Goal: Transaction & Acquisition: Purchase product/service

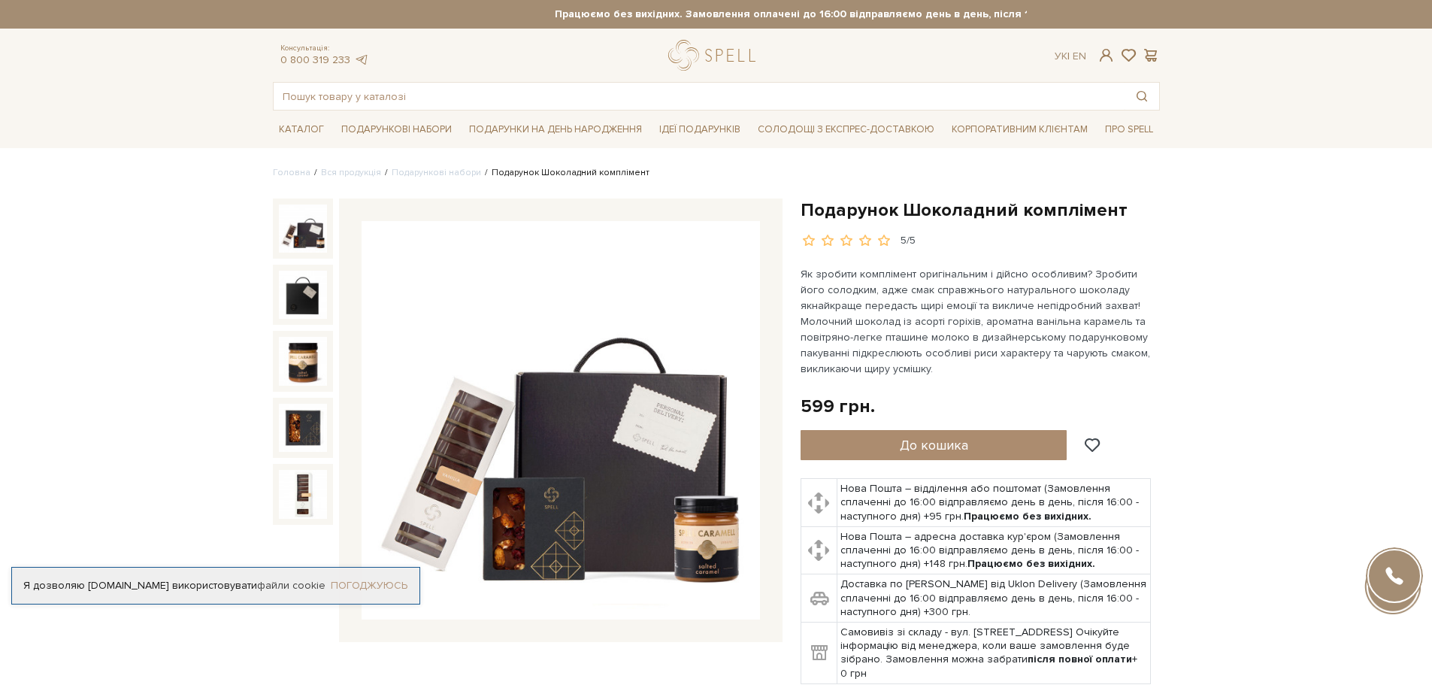
click at [397, 579] on link "Погоджуюсь" at bounding box center [369, 586] width 77 height 14
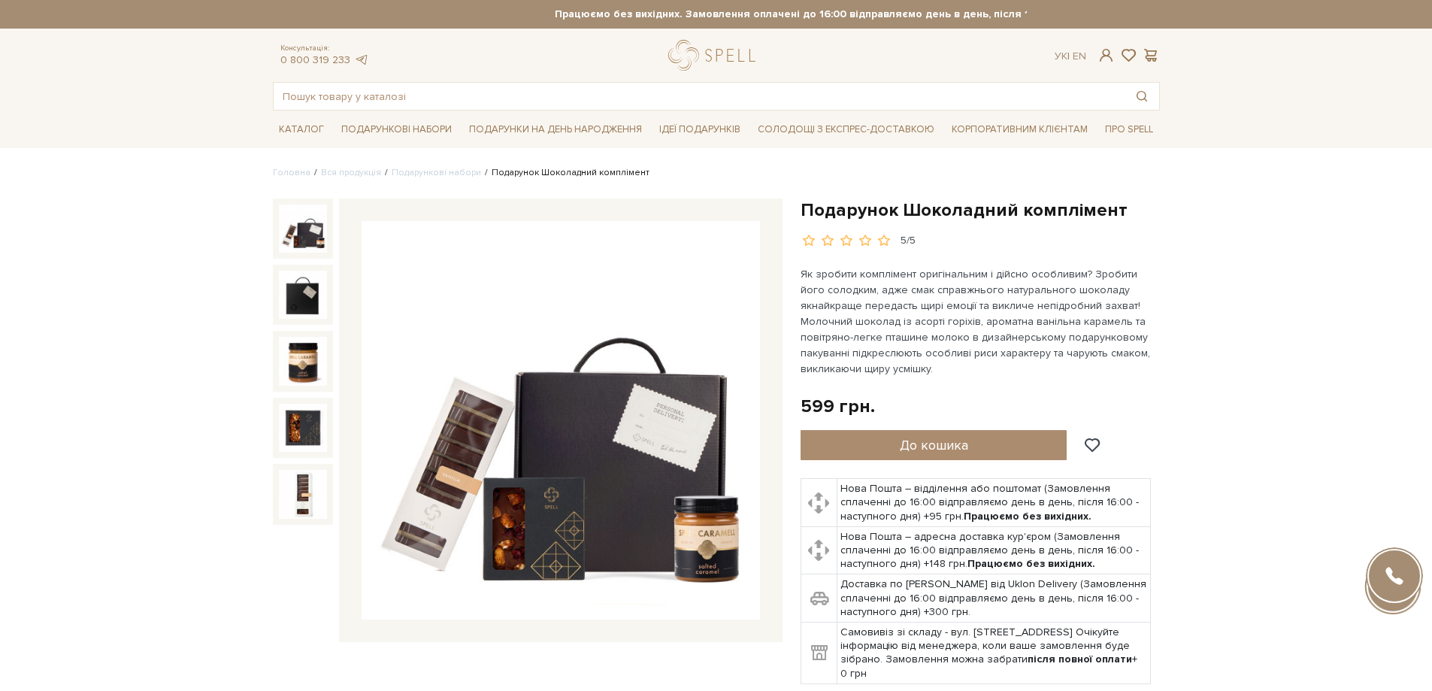
scroll to position [752, 0]
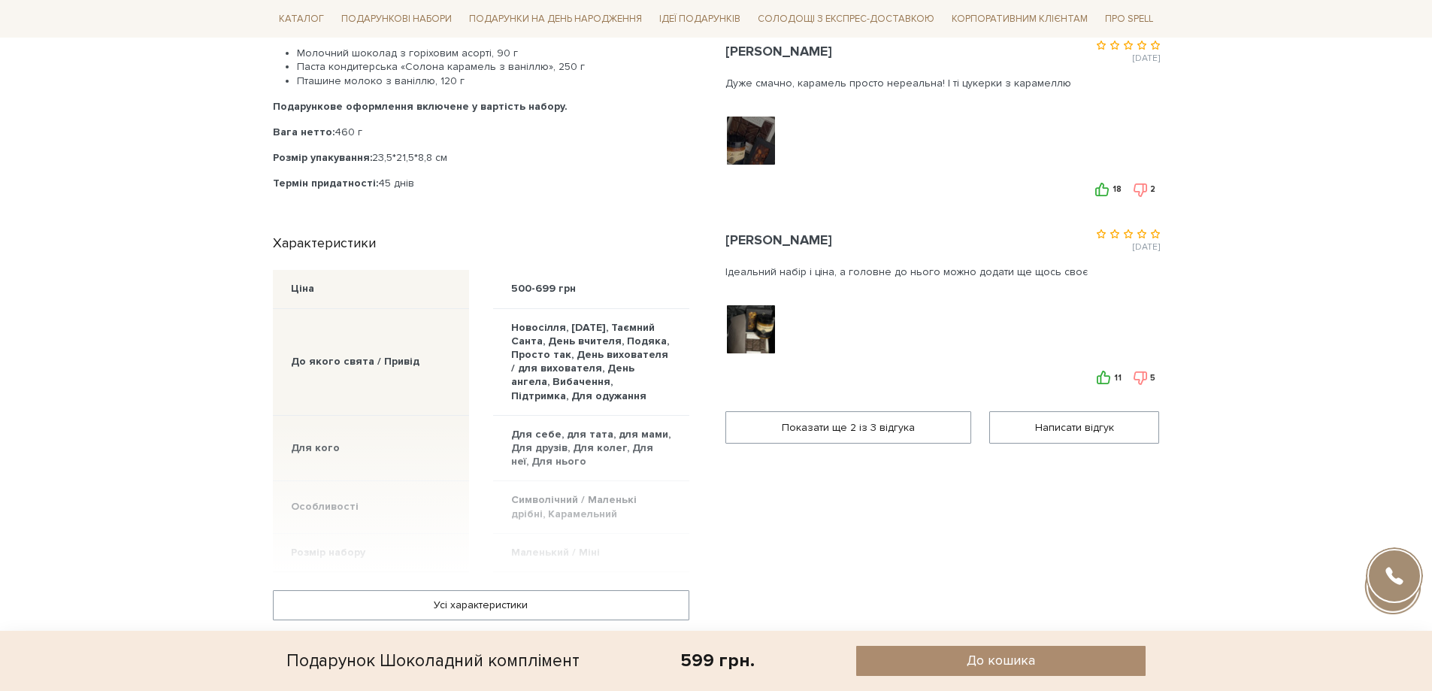
click at [768, 336] on img at bounding box center [750, 328] width 95 height 95
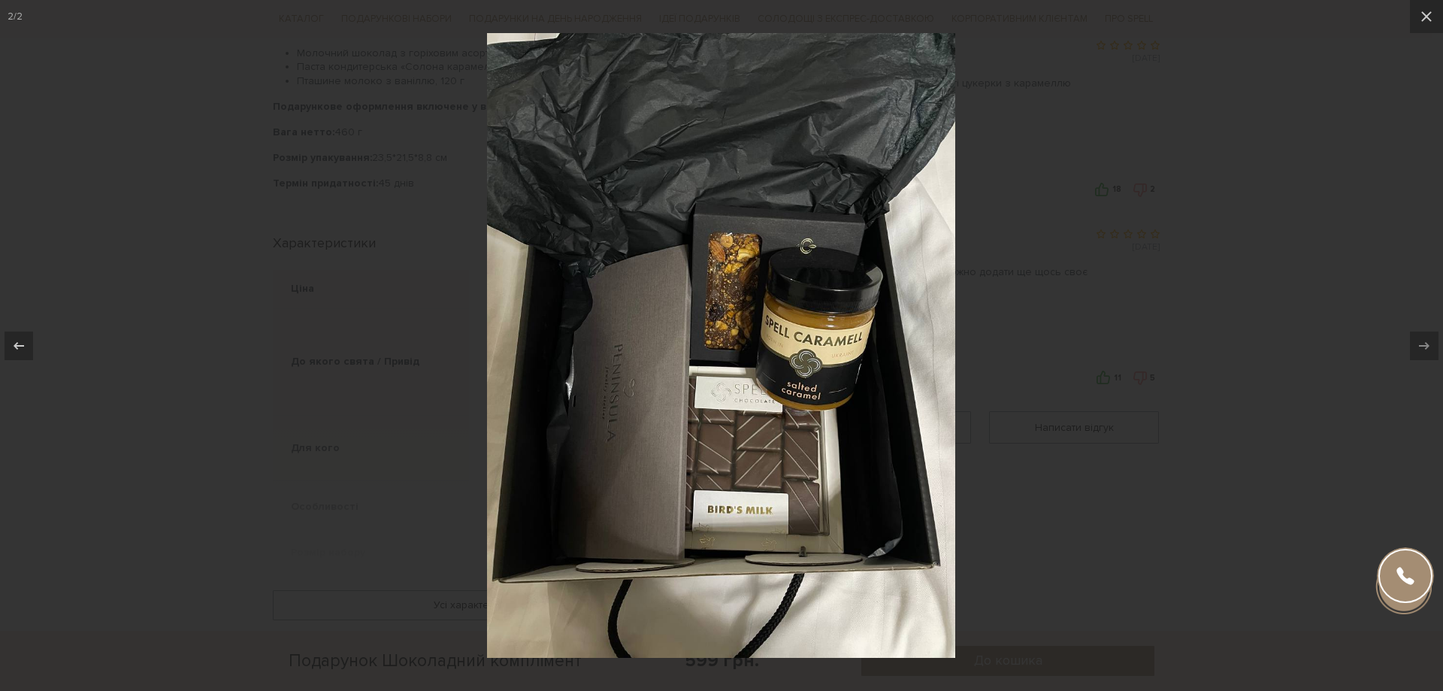
click at [1024, 300] on div at bounding box center [721, 345] width 1443 height 691
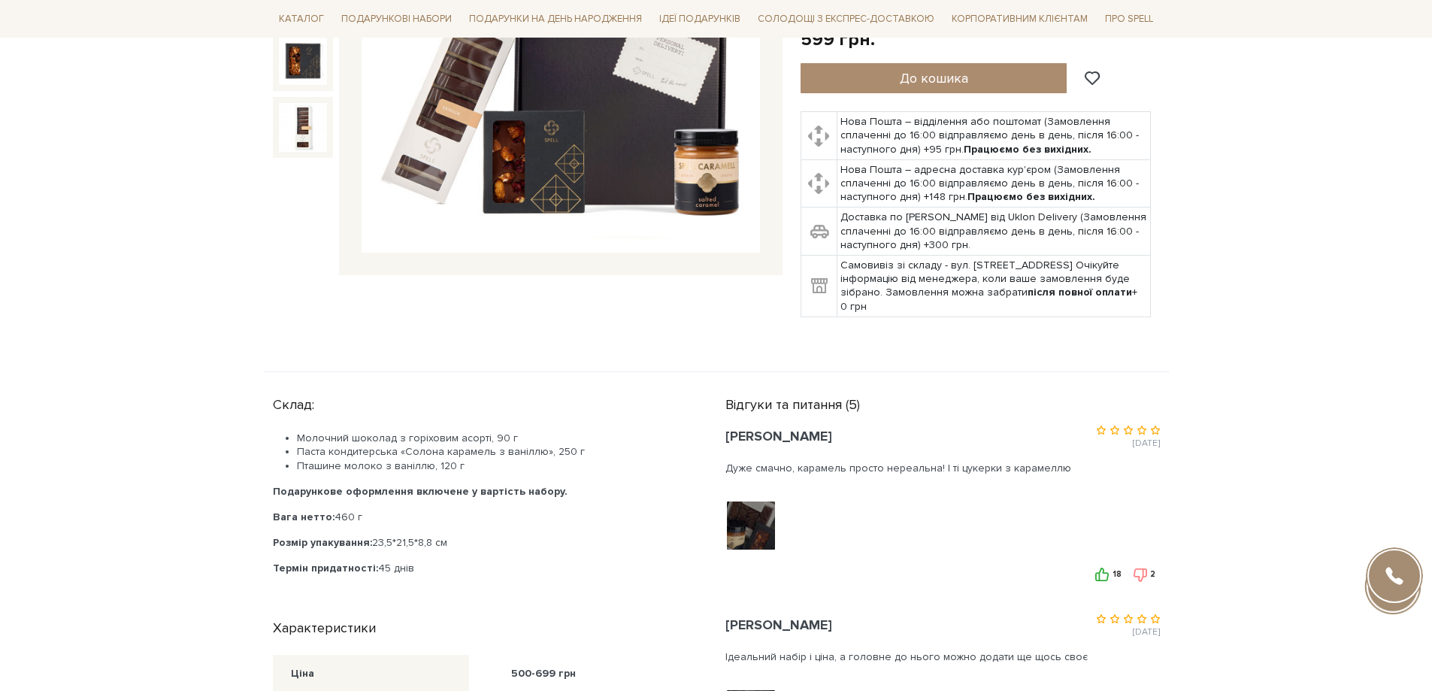
scroll to position [376, 0]
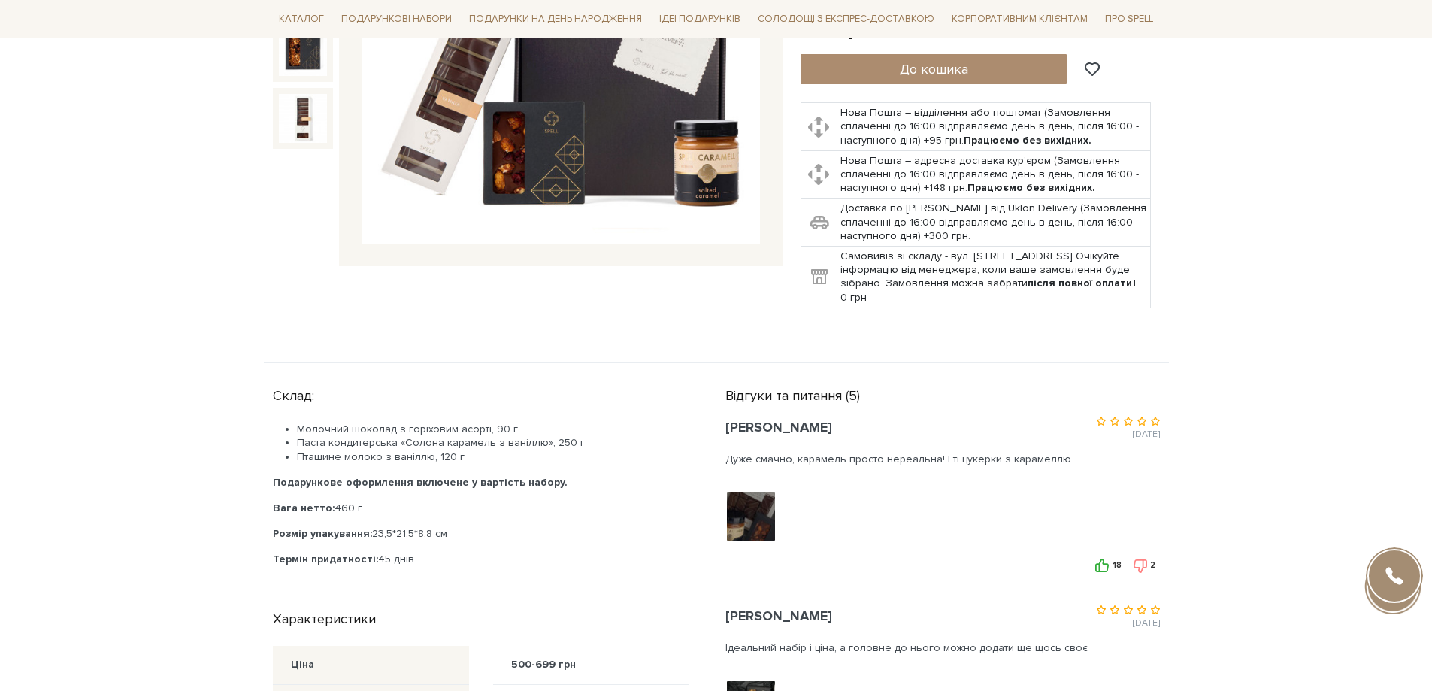
click at [761, 531] on img at bounding box center [750, 516] width 95 height 95
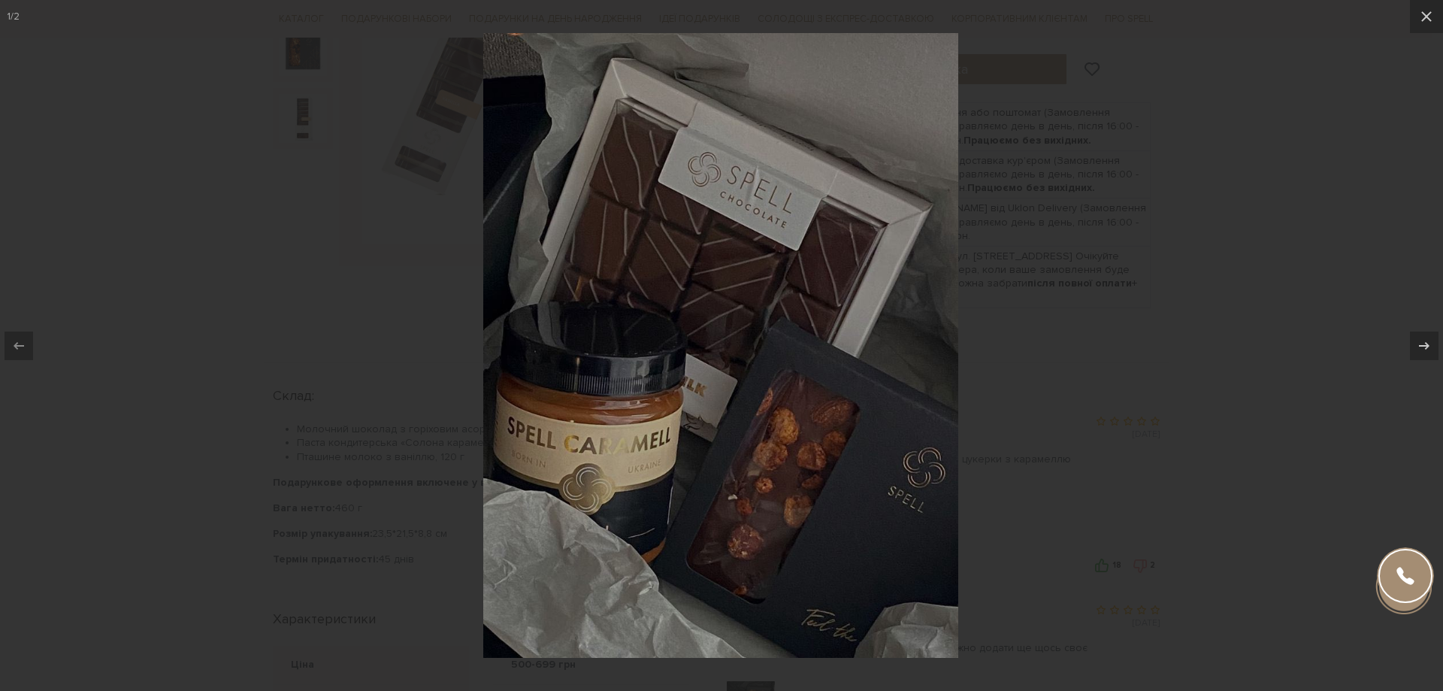
click at [1020, 500] on div at bounding box center [721, 345] width 1443 height 691
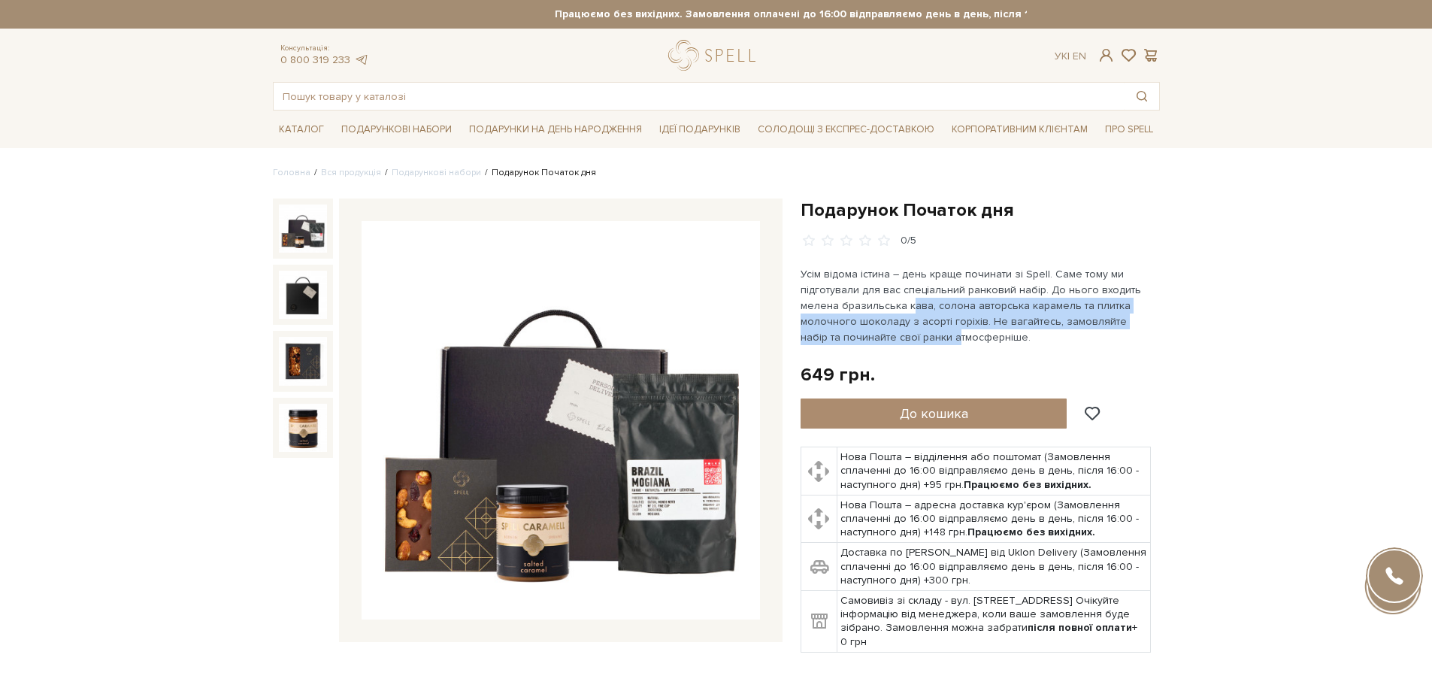
drag, startPoint x: 907, startPoint y: 304, endPoint x: 912, endPoint y: 337, distance: 34.2
click at [912, 337] on p "Усім відома істина – день краще починати зі Spell. Саме тому ми підготували для…" at bounding box center [976, 305] width 352 height 79
click at [912, 338] on p "Усім відома істина – день краще починати зі Spell. Саме тому ми підготували для…" at bounding box center [976, 305] width 352 height 79
